Goal: Task Accomplishment & Management: Use online tool/utility

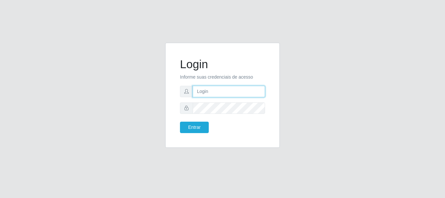
click at [220, 94] on input "text" at bounding box center [229, 91] width 72 height 11
type input "[EMAIL_ADDRESS][DOMAIN_NAME]"
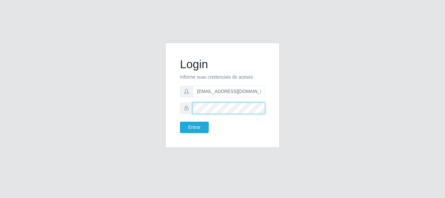
click at [180, 122] on button "Entrar" at bounding box center [194, 127] width 29 height 11
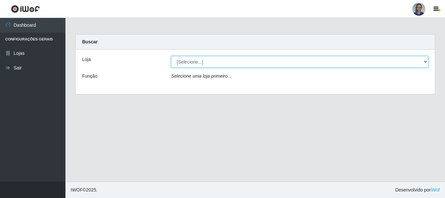
click at [416, 60] on select "[Selecione...] Supermercado [GEOGRAPHIC_DATA]" at bounding box center [299, 61] width 257 height 11
select select "165"
click at [171, 56] on select "[Selecione...] Supermercado [GEOGRAPHIC_DATA]" at bounding box center [299, 61] width 257 height 11
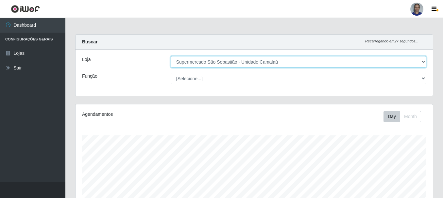
scroll to position [131, 0]
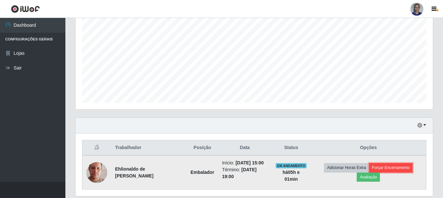
click at [398, 165] on button "Forçar Encerramento" at bounding box center [391, 167] width 44 height 9
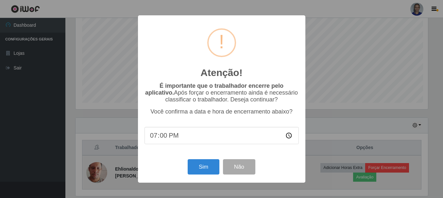
scroll to position [136, 354]
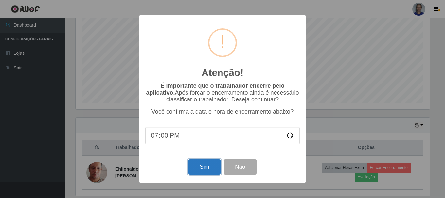
click at [201, 170] on button "Sim" at bounding box center [204, 167] width 32 height 15
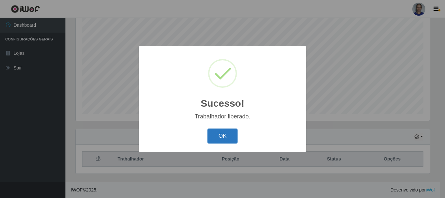
drag, startPoint x: 222, startPoint y: 134, endPoint x: 230, endPoint y: 131, distance: 7.8
click at [229, 132] on button "OK" at bounding box center [222, 136] width 30 height 15
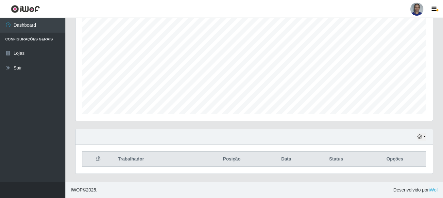
scroll to position [136, 357]
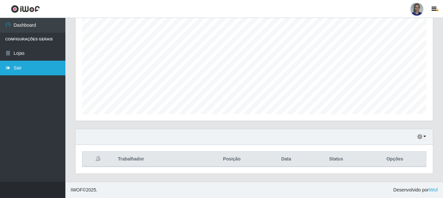
click at [37, 72] on link "Sair" at bounding box center [32, 68] width 65 height 15
